Goal: Check status

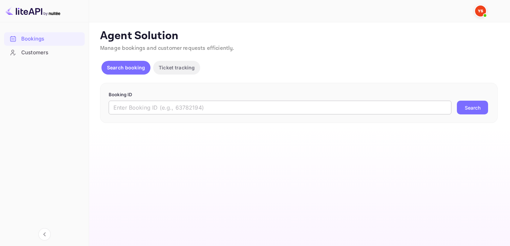
click at [170, 110] on input "text" at bounding box center [280, 107] width 343 height 14
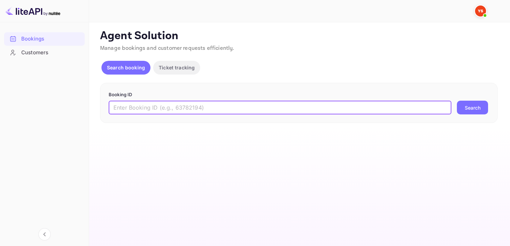
click at [170, 110] on input "text" at bounding box center [280, 107] width 343 height 14
paste input "9384546"
type input "9384546"
click at [460, 104] on button "Search" at bounding box center [472, 107] width 31 height 14
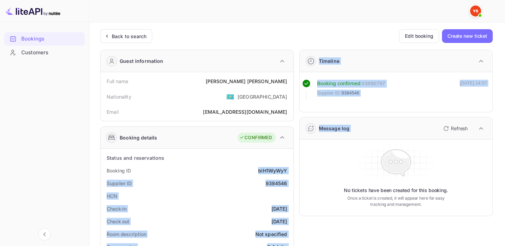
drag, startPoint x: 253, startPoint y: 170, endPoint x: 294, endPoint y: 172, distance: 40.5
click at [254, 164] on div "Booking ID bIH1WyWyY" at bounding box center [197, 170] width 188 height 13
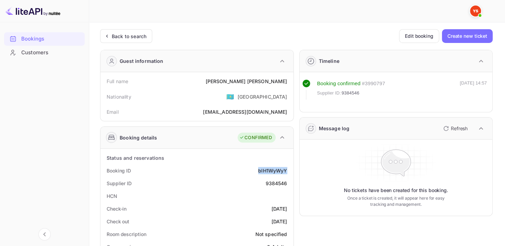
drag, startPoint x: 264, startPoint y: 169, endPoint x: 288, endPoint y: 167, distance: 24.2
click at [288, 167] on div "Booking ID bIH1WyWyY" at bounding box center [197, 170] width 188 height 13
drag, startPoint x: 250, startPoint y: 81, endPoint x: 295, endPoint y: 80, distance: 45.6
click at [291, 85] on div "Full name [PERSON_NAME] Nationality 🇰🇿 [DEMOGRAPHIC_DATA] Email [EMAIL_ADDRESS]…" at bounding box center [196, 96] width 193 height 49
copy div "[PERSON_NAME]"
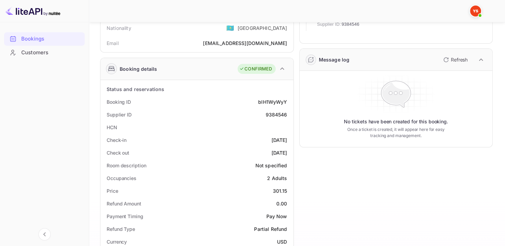
scroll to position [103, 0]
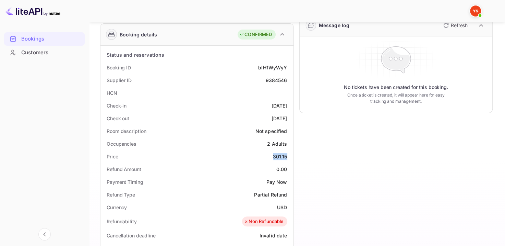
drag, startPoint x: 272, startPoint y: 155, endPoint x: 291, endPoint y: 159, distance: 19.5
click at [291, 159] on div "Status and reservations Booking ID bIH1WyWyY Supplier ID 9384546 HCN Check-in […" at bounding box center [196, 235] width 193 height 378
copy div "301.15"
